Goal: Task Accomplishment & Management: Use online tool/utility

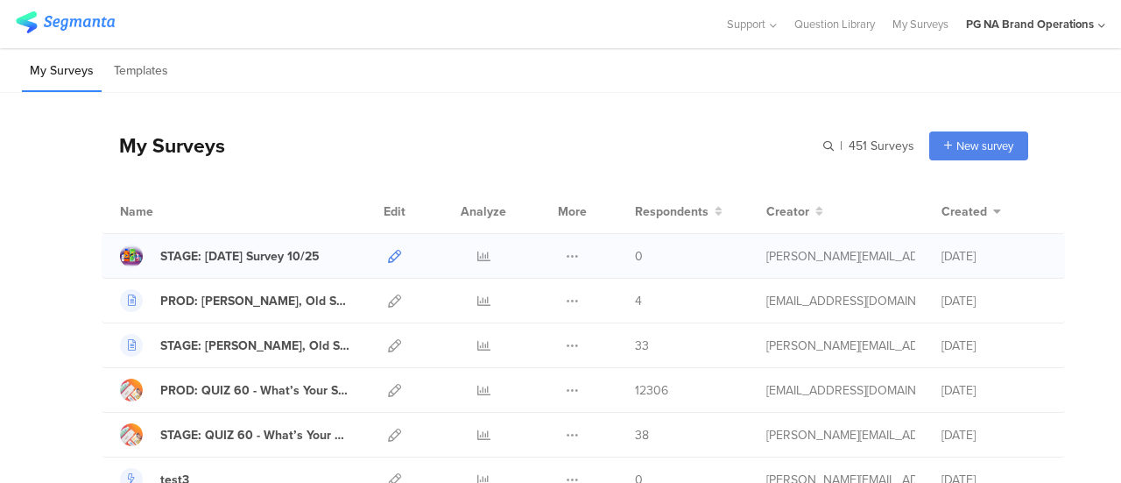
click at [388, 252] on icon at bounding box center [394, 256] width 13 height 13
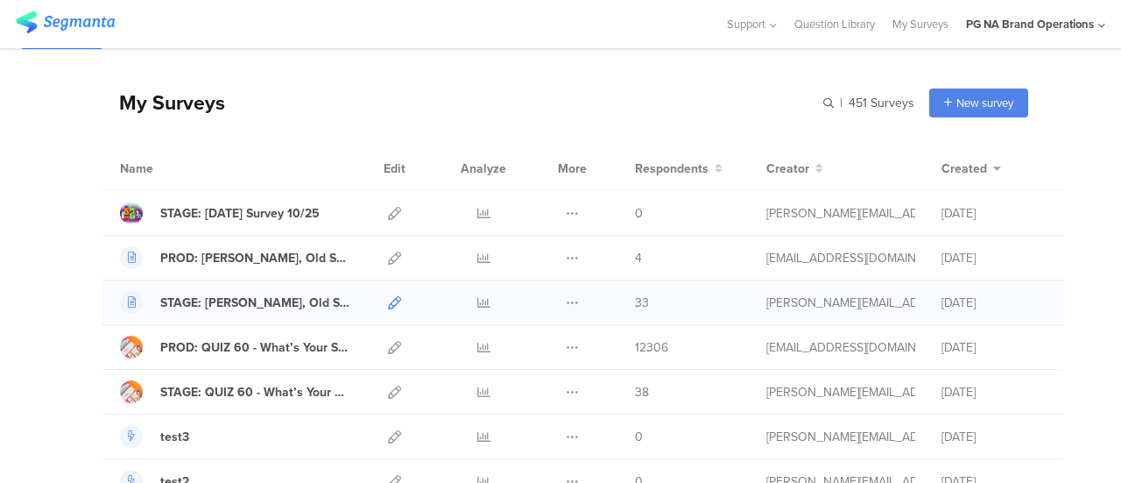
click at [388, 300] on icon at bounding box center [394, 302] width 13 height 13
click at [388, 255] on icon at bounding box center [394, 257] width 13 height 13
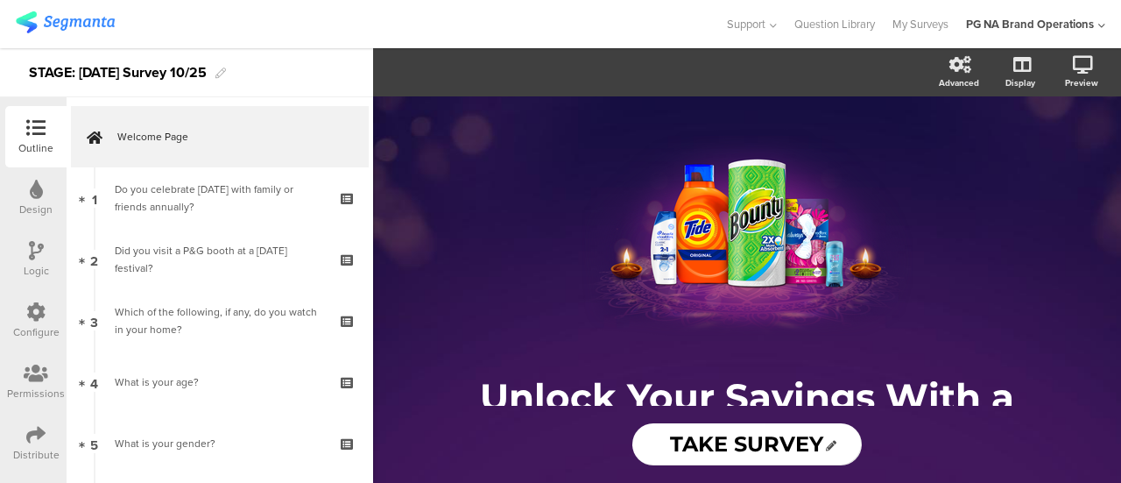
click at [34, 432] on icon at bounding box center [35, 434] width 19 height 19
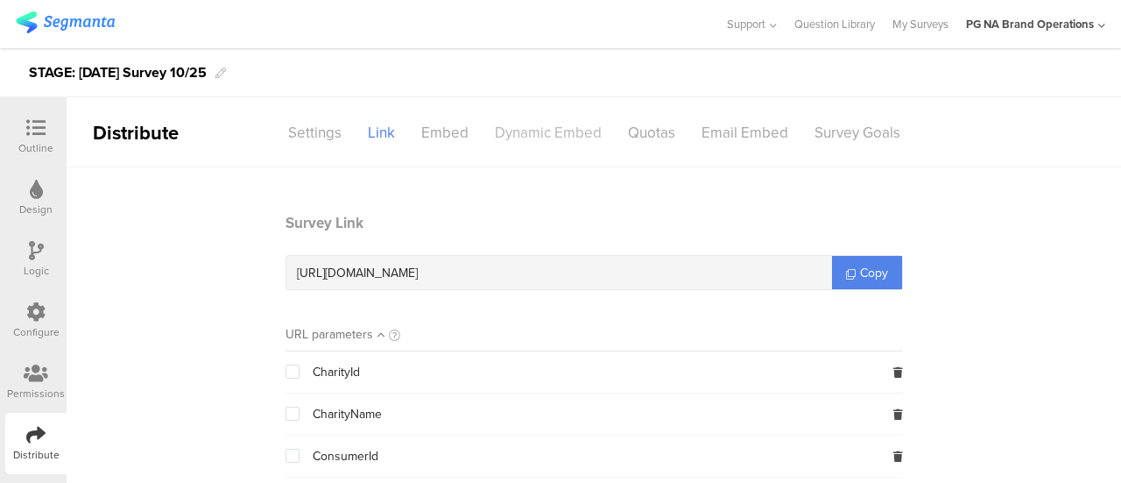
click at [521, 131] on div "Dynamic Embed" at bounding box center [548, 132] width 133 height 31
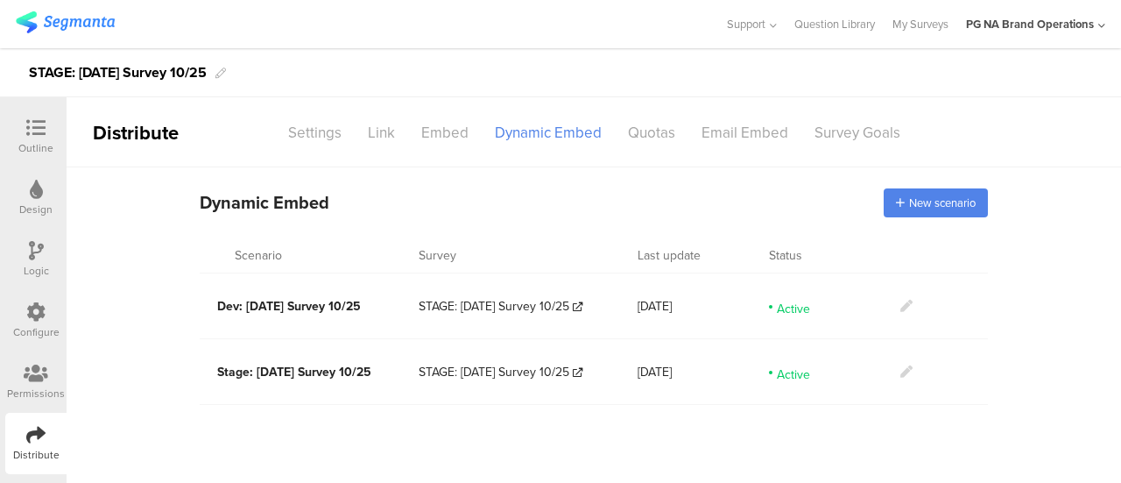
click at [905, 365] on icon at bounding box center [906, 371] width 12 height 12
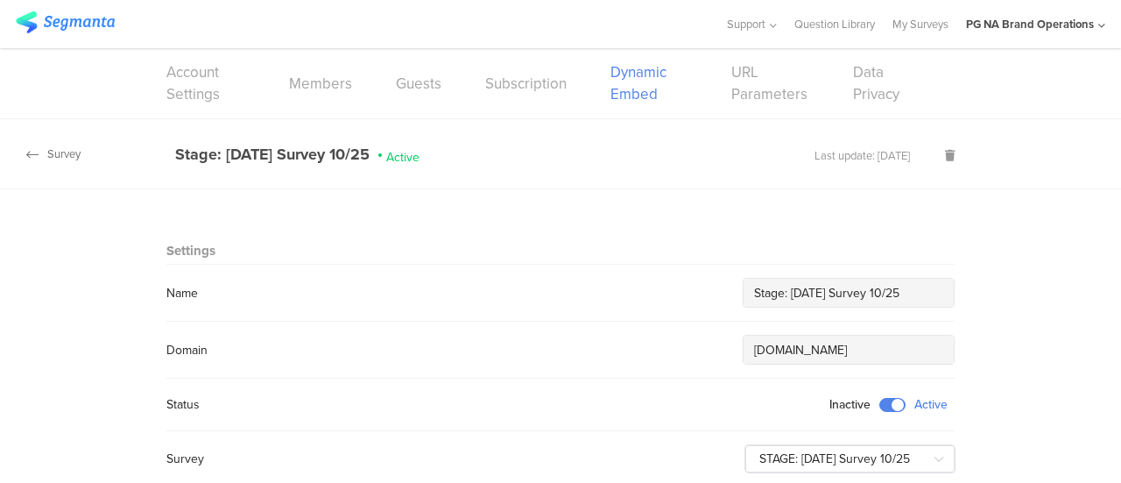
click at [25, 152] on div "Survey" at bounding box center [40, 153] width 81 height 17
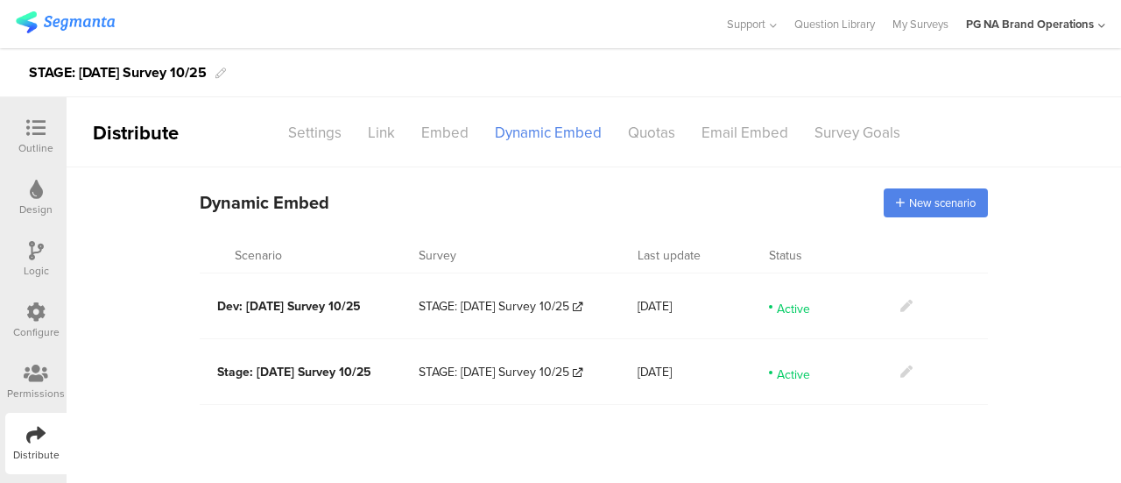
click at [180, 409] on div "Dynamic Embed Code Dynamic Embed New scenario Scenario Survey Last update Statu…" at bounding box center [594, 294] width 1054 height 255
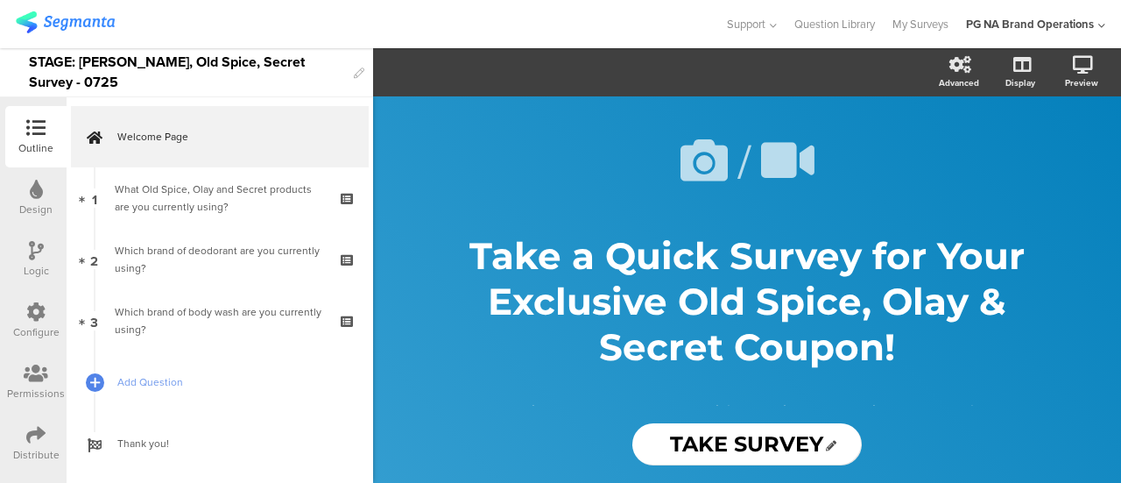
click at [32, 455] on div "Distribute" at bounding box center [36, 455] width 46 height 16
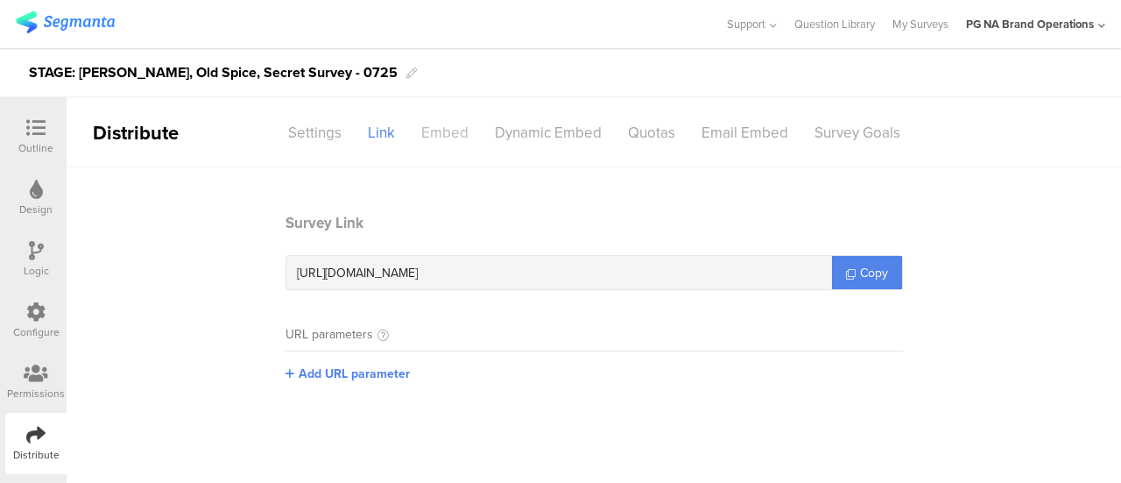
click at [455, 129] on div "Embed" at bounding box center [445, 132] width 74 height 31
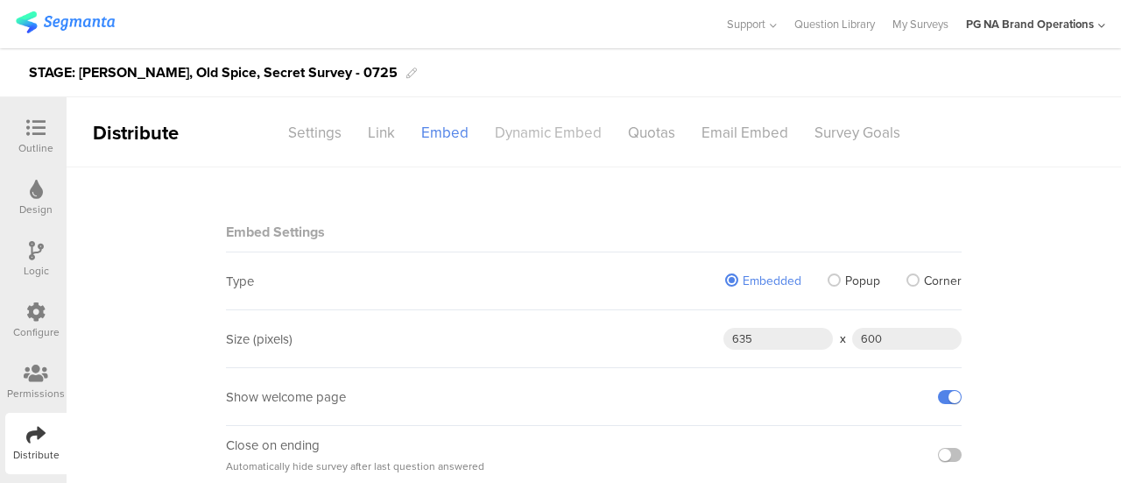
click at [561, 120] on div "Dynamic Embed" at bounding box center [548, 132] width 133 height 31
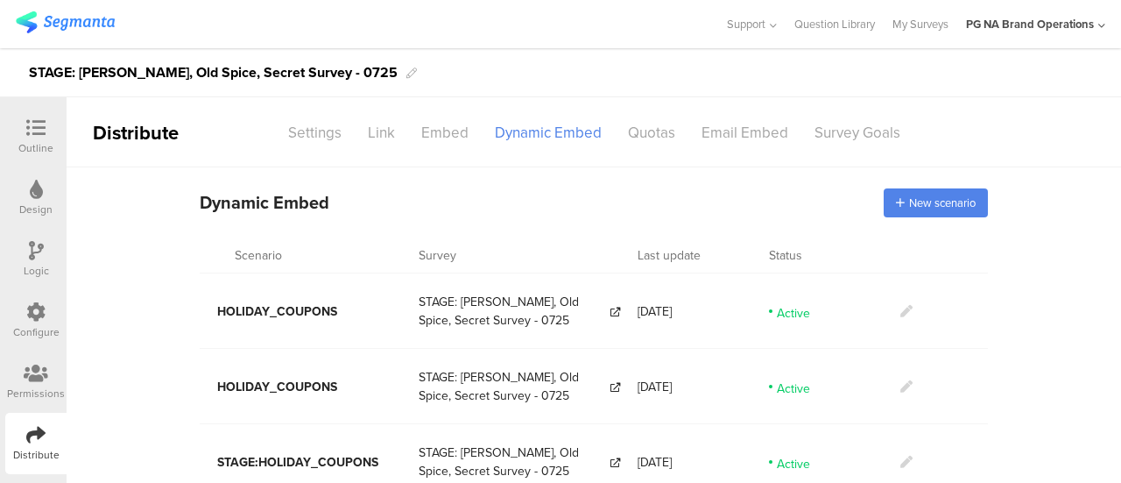
scroll to position [101, 0]
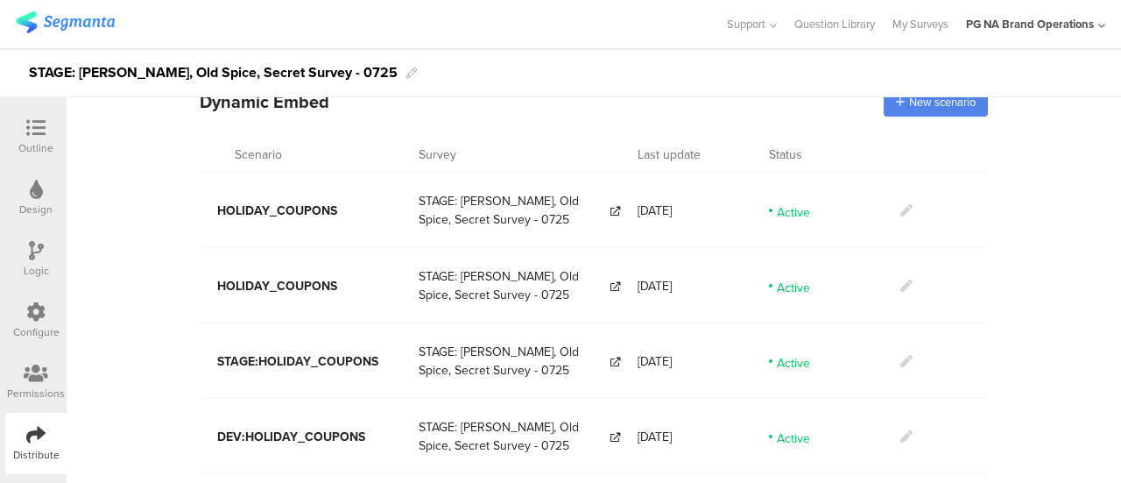
click at [901, 358] on icon at bounding box center [906, 361] width 12 height 12
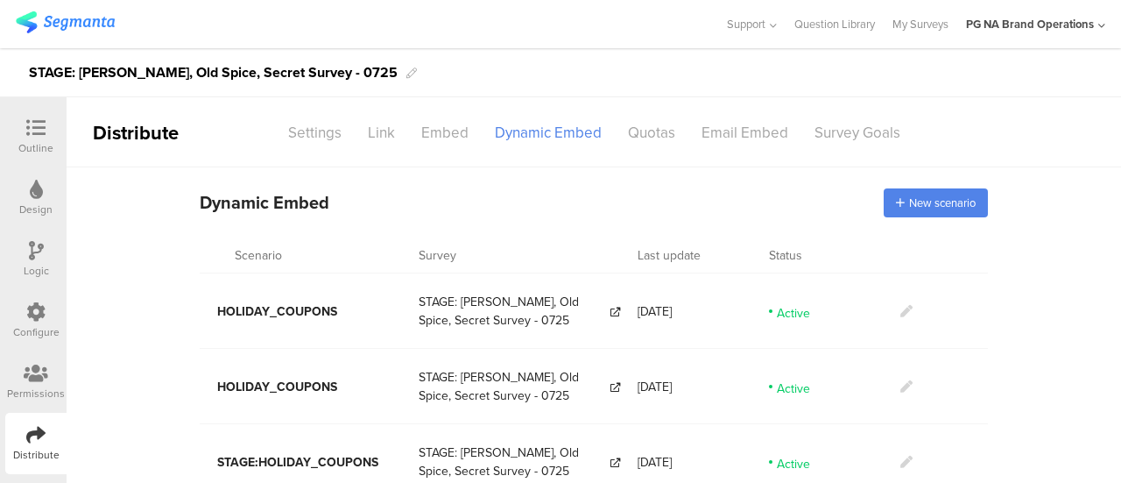
scroll to position [101, 0]
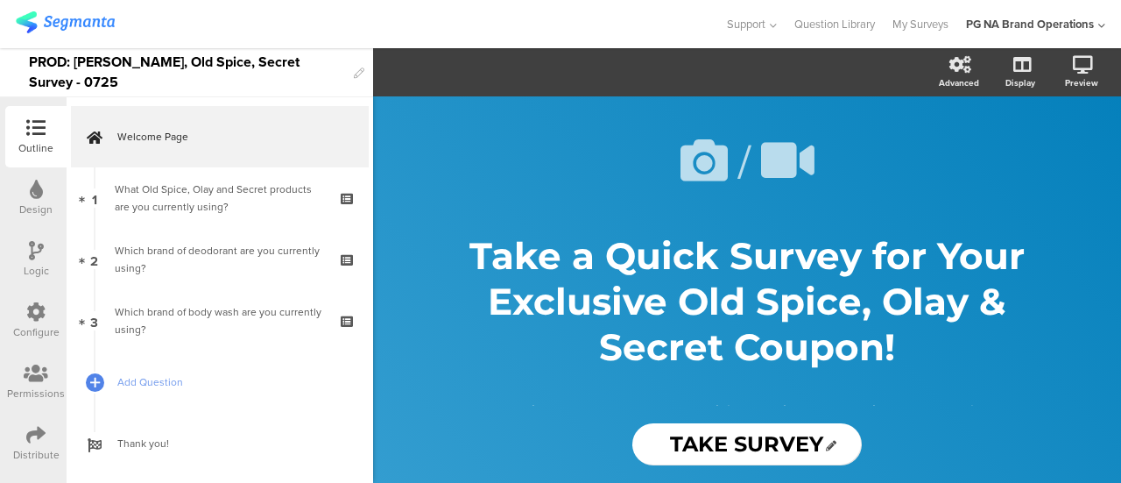
click at [35, 377] on icon at bounding box center [36, 372] width 25 height 19
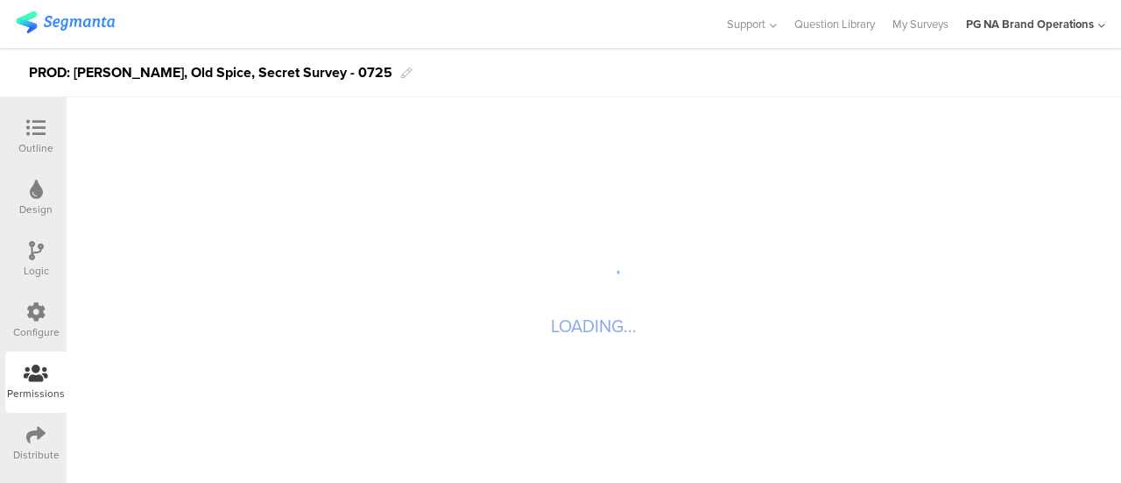
click at [42, 423] on div "Distribute" at bounding box center [35, 443] width 61 height 61
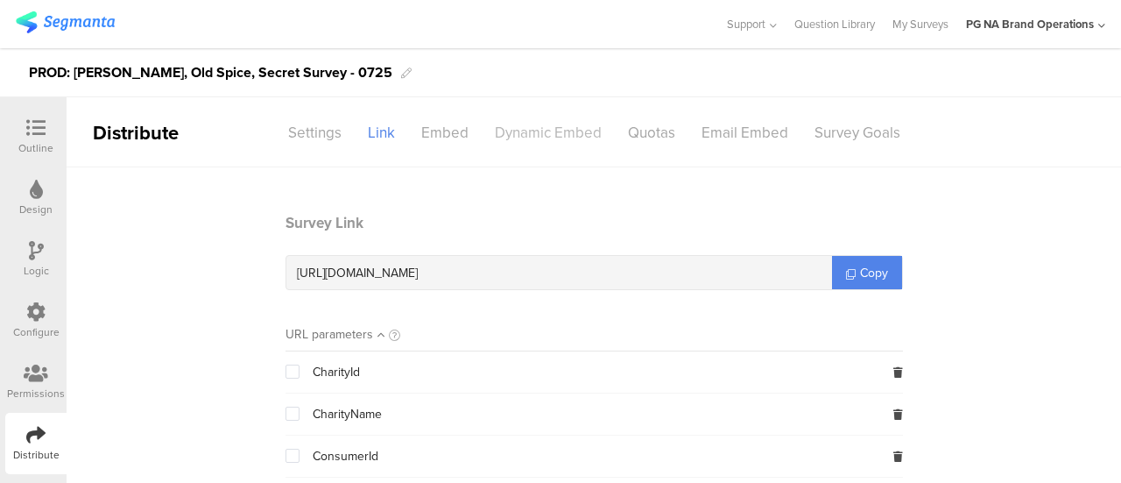
click at [528, 138] on div "Dynamic Embed" at bounding box center [548, 132] width 133 height 31
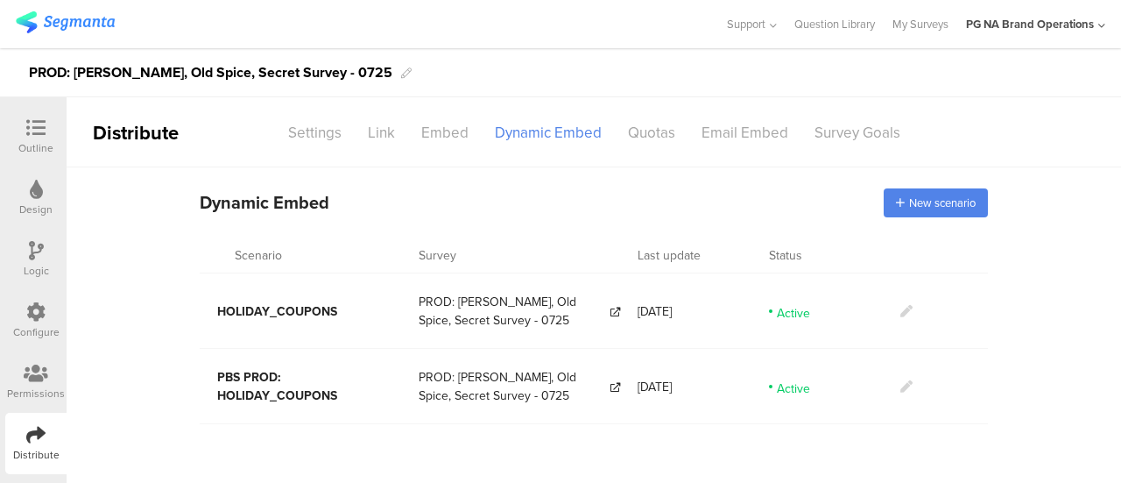
click at [774, 439] on main "Dynamic Embed Code Dynamic Embed New scenario Scenario Survey Last update Statu…" at bounding box center [594, 324] width 1054 height 315
click at [904, 384] on icon at bounding box center [906, 386] width 12 height 12
